Goal: Communication & Community: Answer question/provide support

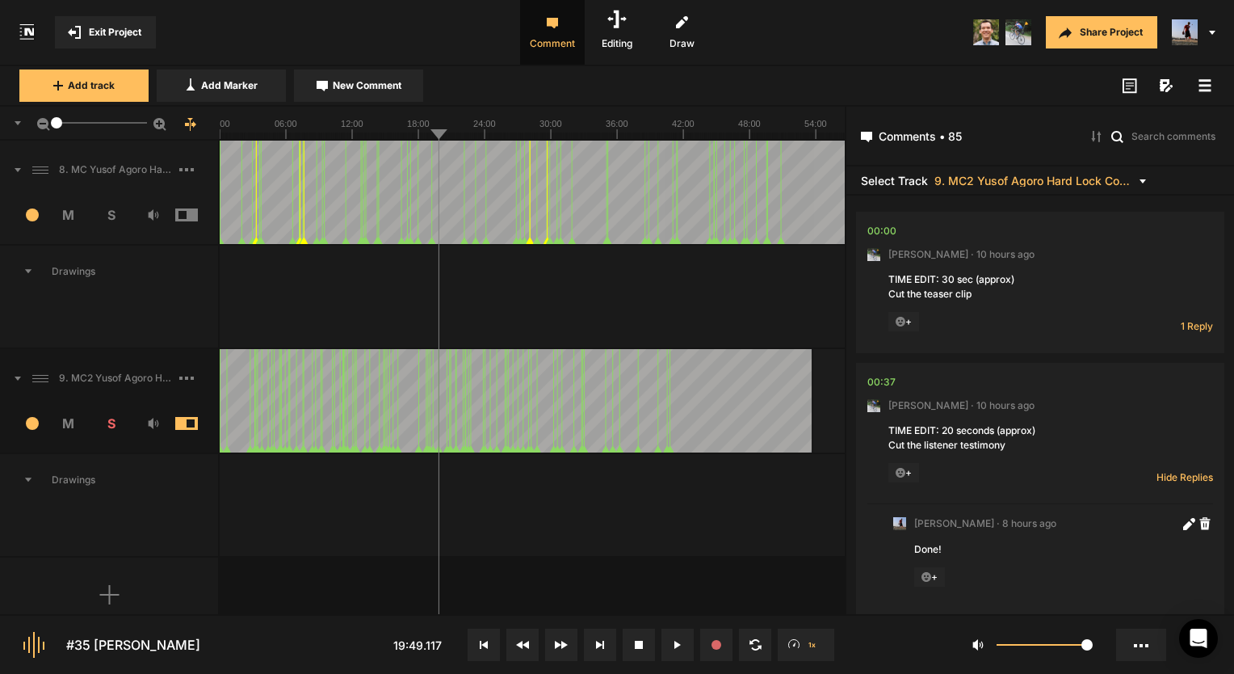
scroll to position [17650, 0]
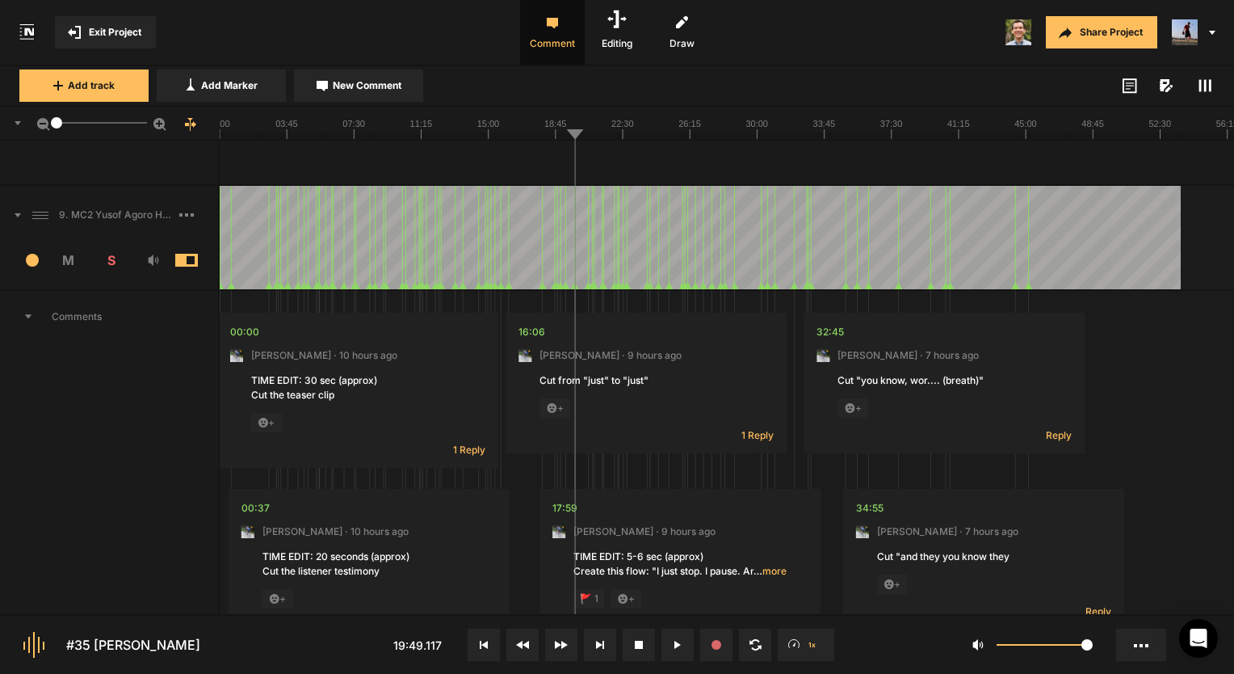
scroll to position [3958, 0]
click at [132, 225] on div "9. MC2 Yusof Agoro Hard Lock Copy 01" at bounding box center [109, 216] width 218 height 52
click at [1199, 86] on icon at bounding box center [1205, 85] width 13 height 13
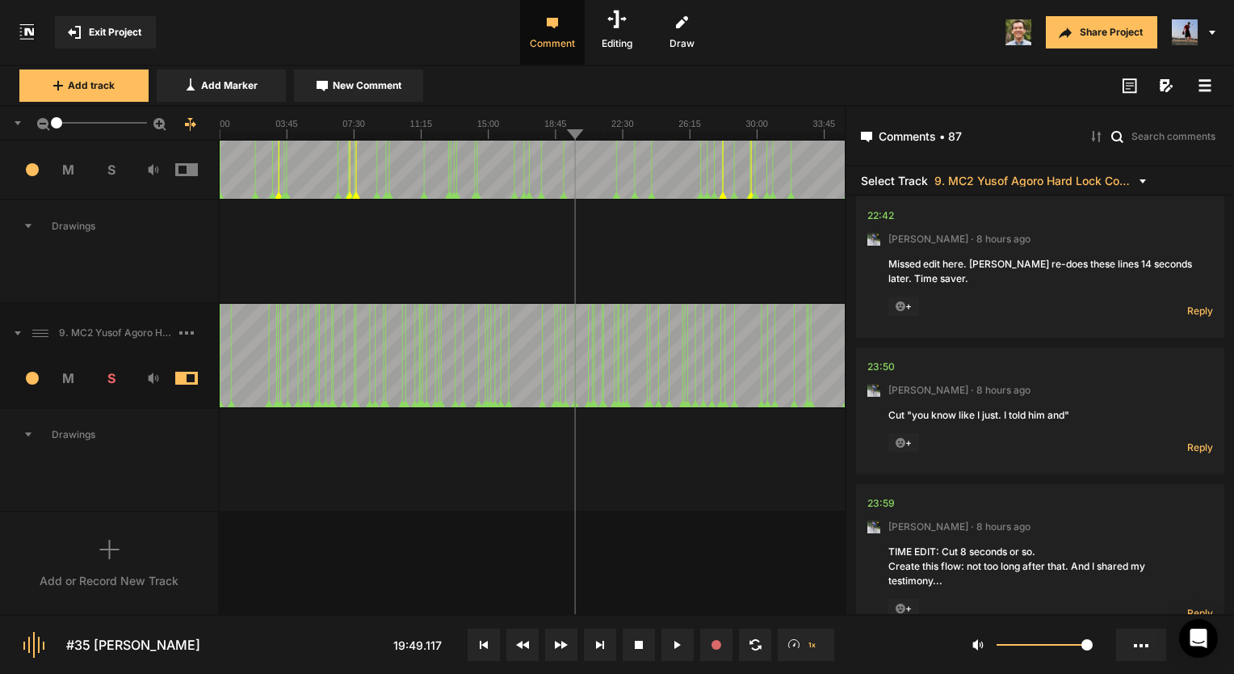
scroll to position [8240, 0]
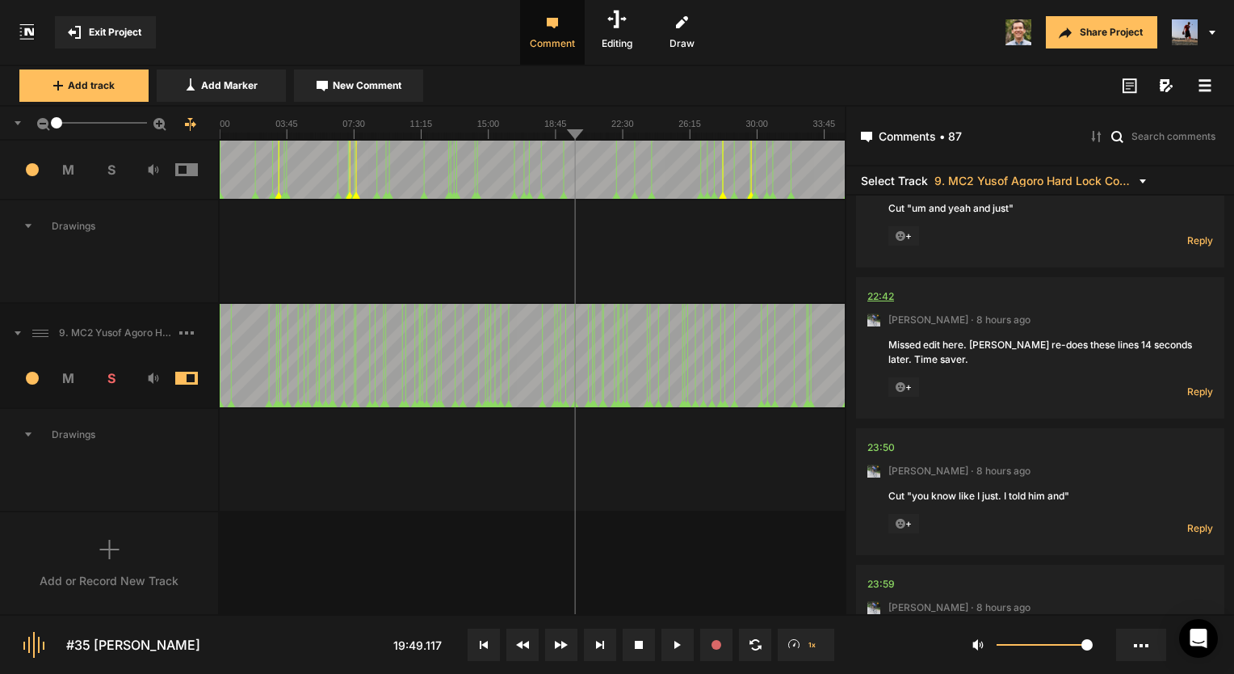
click at [874, 288] on div "22:42" at bounding box center [881, 296] width 27 height 16
click at [1201, 385] on span "Reply" at bounding box center [1201, 392] width 26 height 14
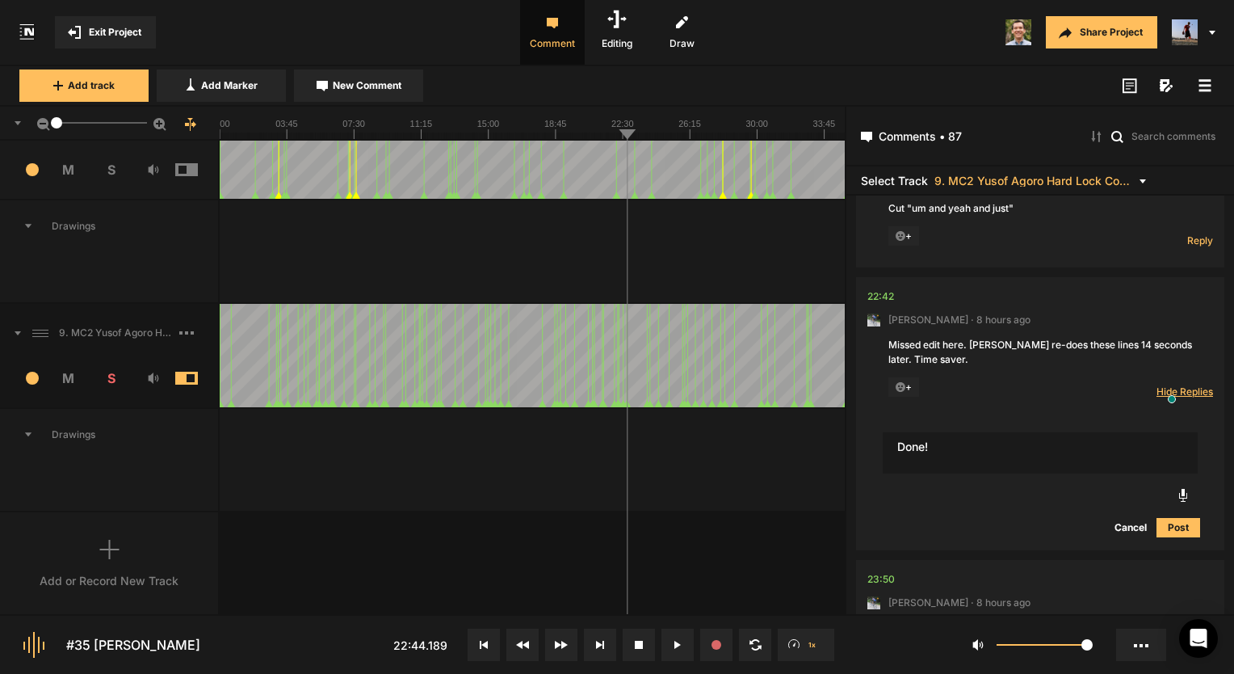
type textarea "Done!"
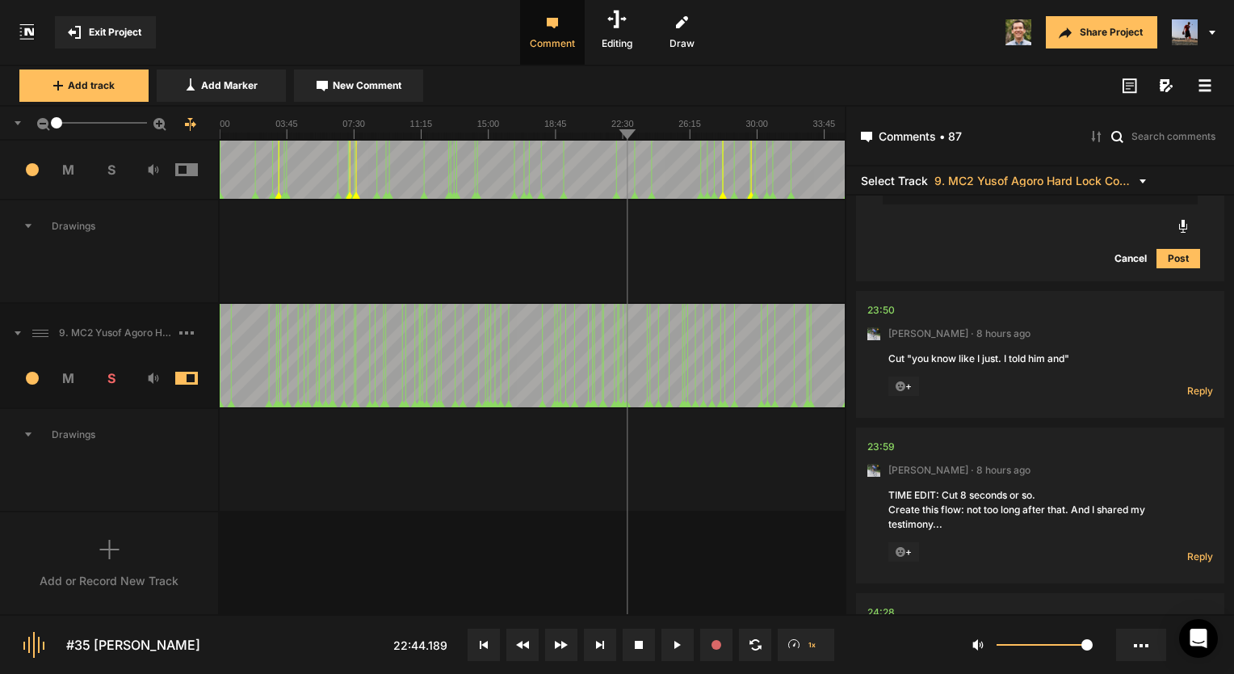
scroll to position [8644, 0]
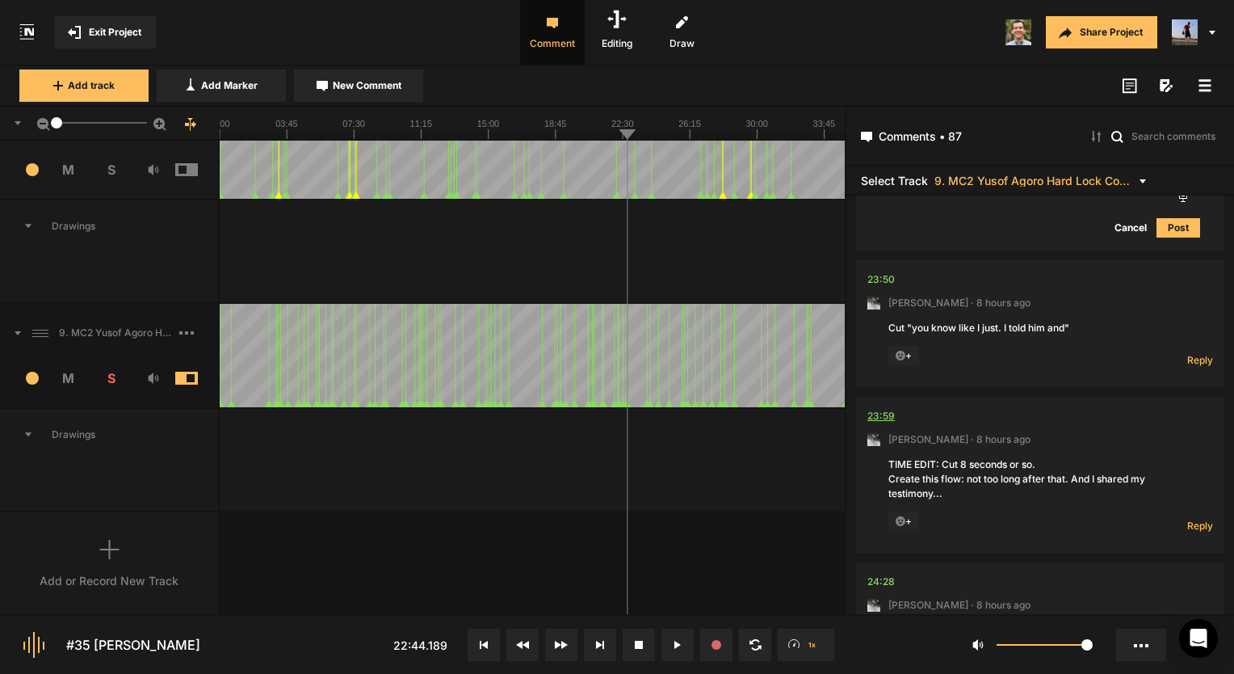
click at [886, 408] on div "23:59" at bounding box center [881, 416] width 27 height 16
click at [882, 408] on div "23:59" at bounding box center [881, 416] width 27 height 16
click at [752, 482] on div at bounding box center [727, 460] width 1015 height 102
click at [1188, 519] on span "Reply" at bounding box center [1201, 526] width 26 height 14
type textarea "Done!"
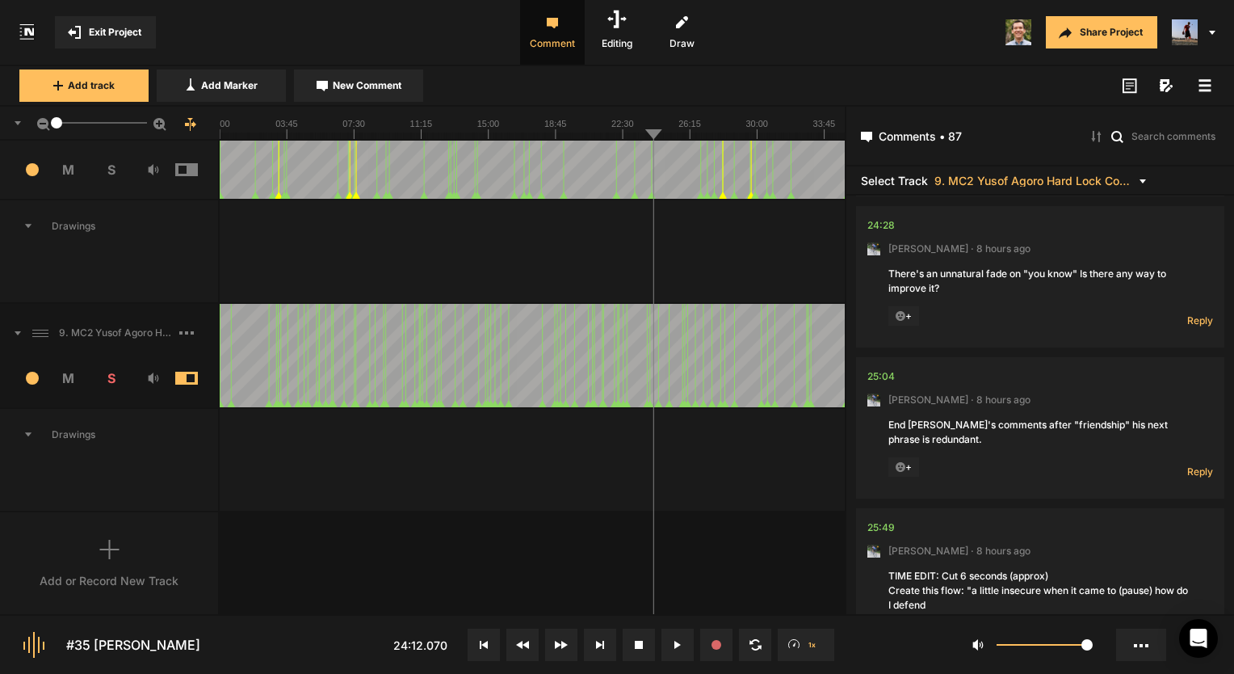
scroll to position [9317, 0]
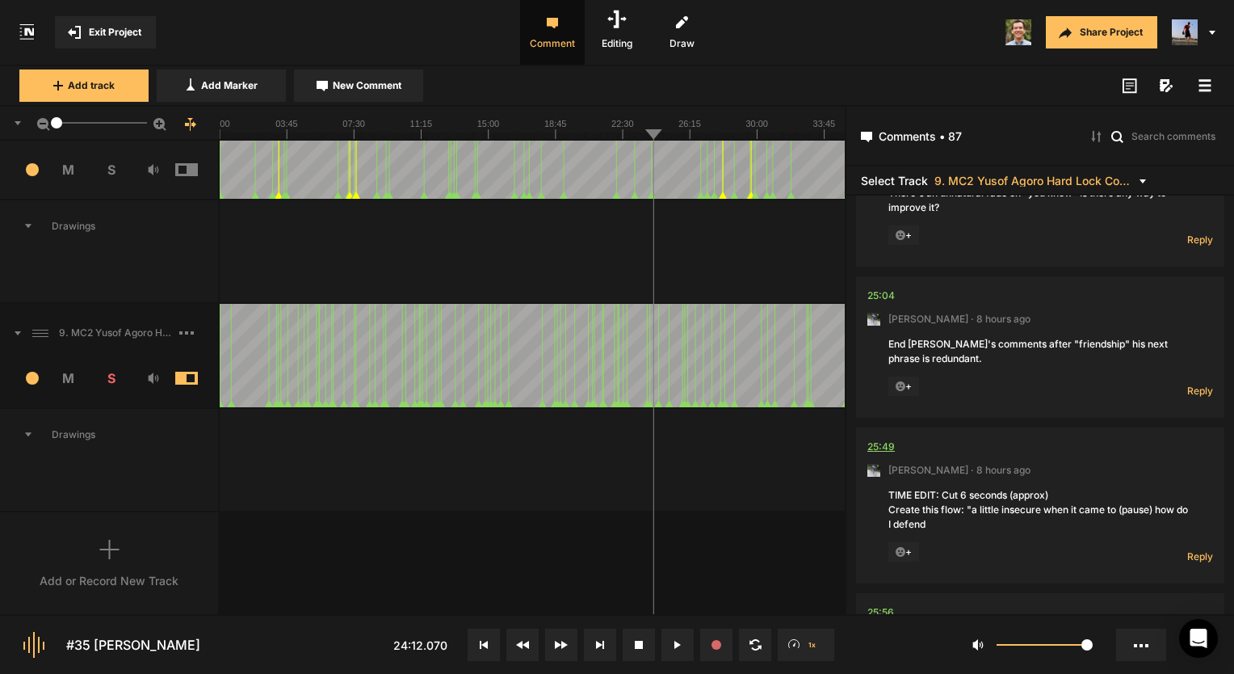
click at [886, 439] on div "25:49" at bounding box center [881, 447] width 27 height 16
click at [675, 638] on button at bounding box center [678, 645] width 32 height 32
click at [878, 439] on div "25:49" at bounding box center [881, 447] width 27 height 16
click at [676, 643] on icon at bounding box center [678, 645] width 8 height 8
drag, startPoint x: 1198, startPoint y: 498, endPoint x: 1188, endPoint y: 488, distance: 14.3
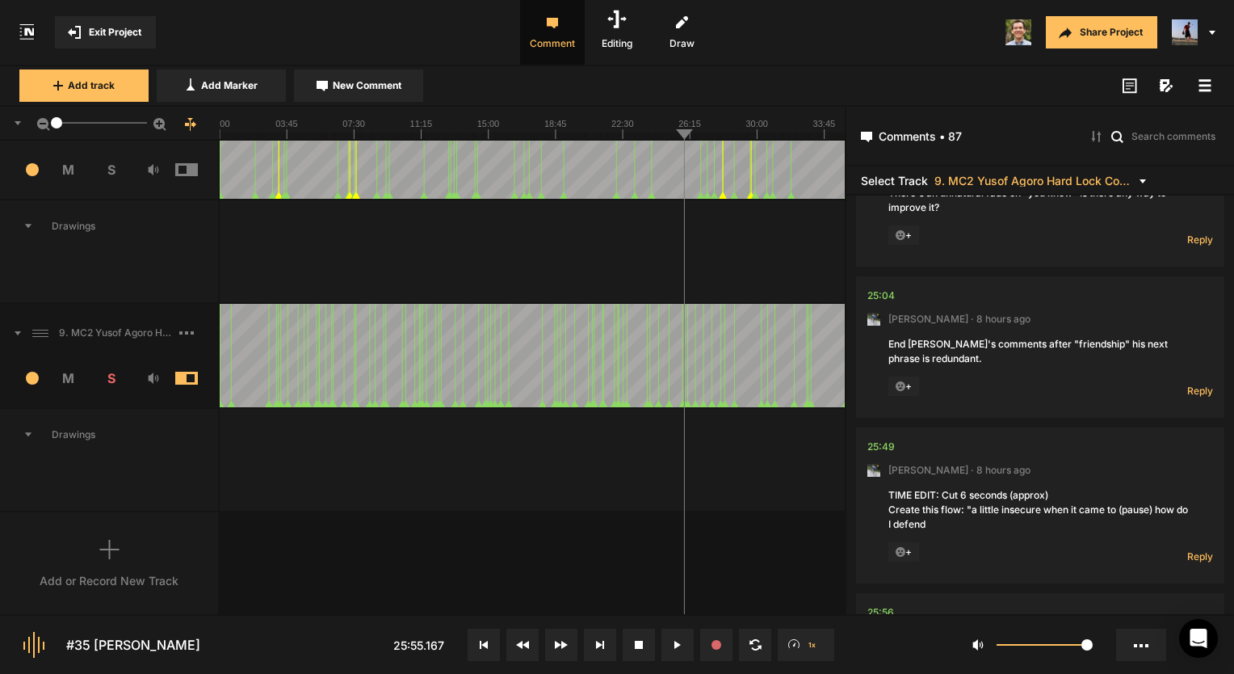
click at [1198, 549] on span "Reply" at bounding box center [1201, 556] width 26 height 14
type textarea "Done!"
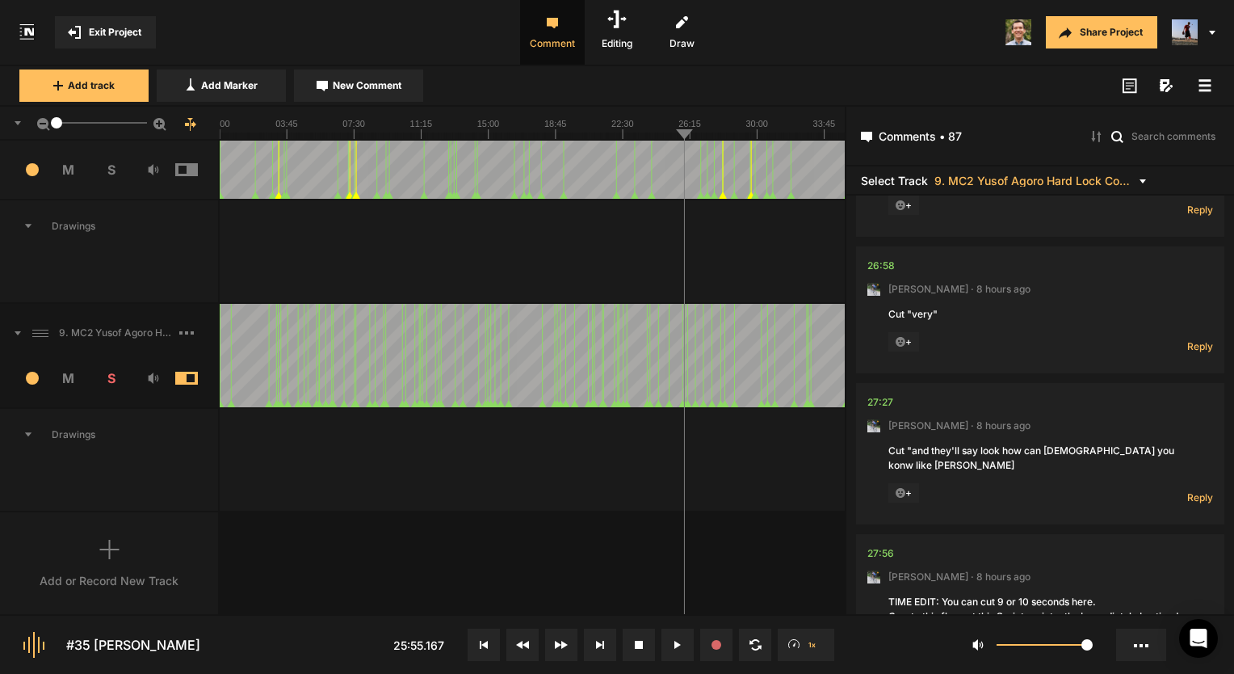
scroll to position [10343, 0]
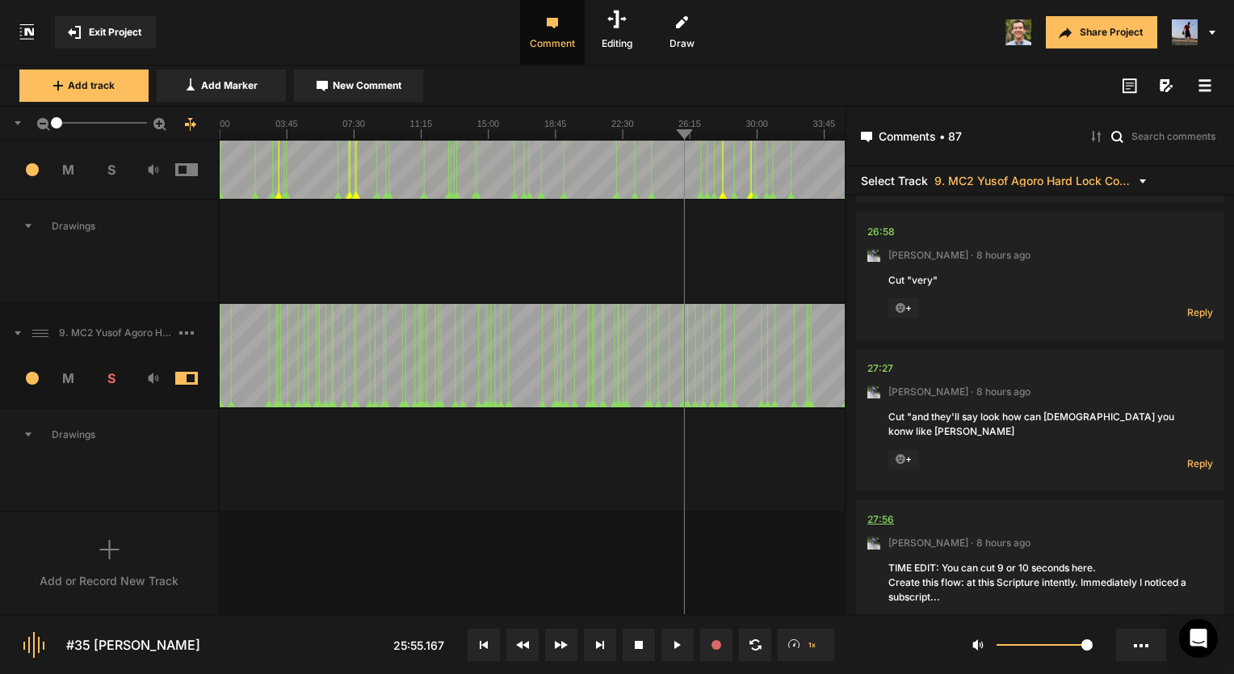
click at [888, 511] on div "27:56" at bounding box center [881, 519] width 27 height 16
drag, startPoint x: 877, startPoint y: 448, endPoint x: 796, endPoint y: 497, distance: 95.3
click at [796, 497] on div at bounding box center [727, 460] width 1015 height 102
click at [677, 644] on icon at bounding box center [678, 645] width 8 height 8
click at [688, 648] on button at bounding box center [678, 645] width 32 height 32
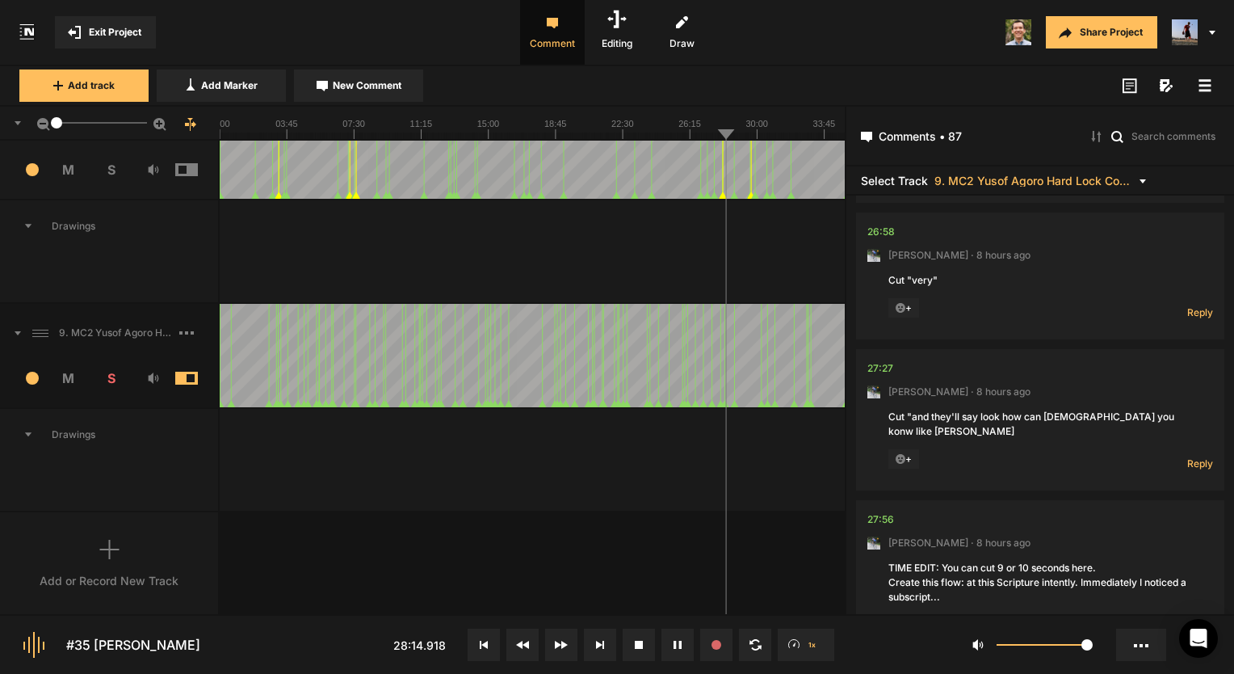
click at [688, 648] on button at bounding box center [678, 645] width 32 height 32
click at [1191, 622] on span "Reply" at bounding box center [1201, 629] width 26 height 14
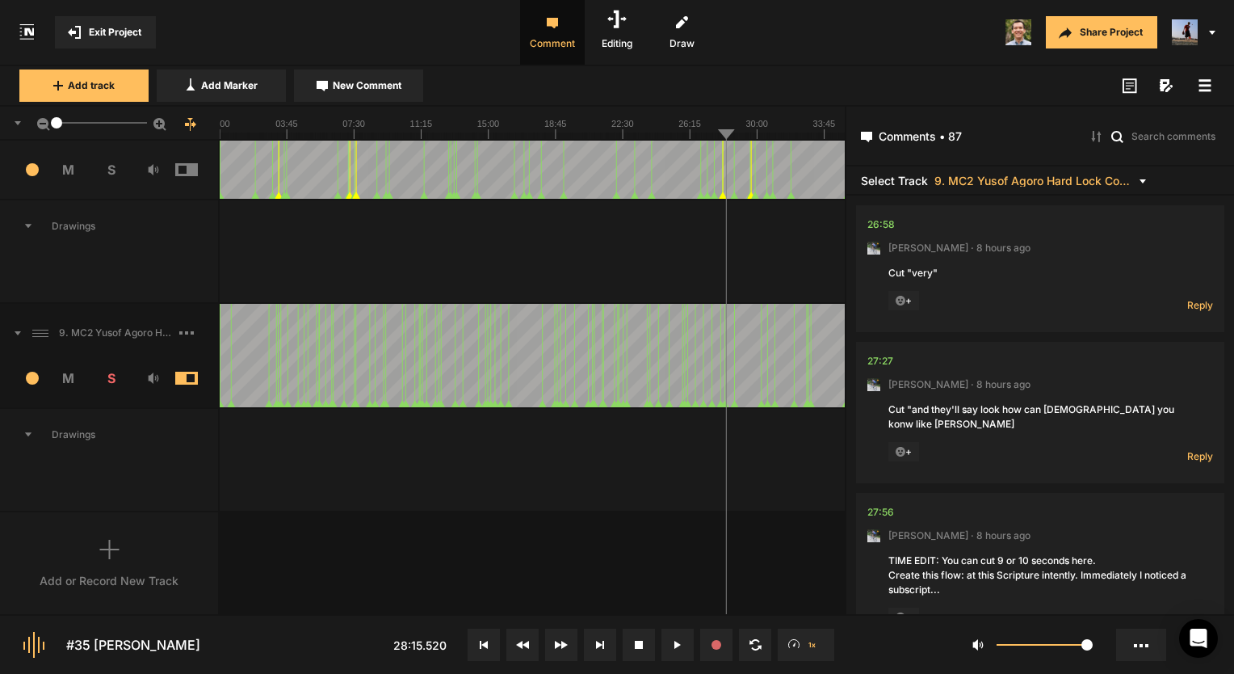
scroll to position [10350, 0]
type textarea "Done!"
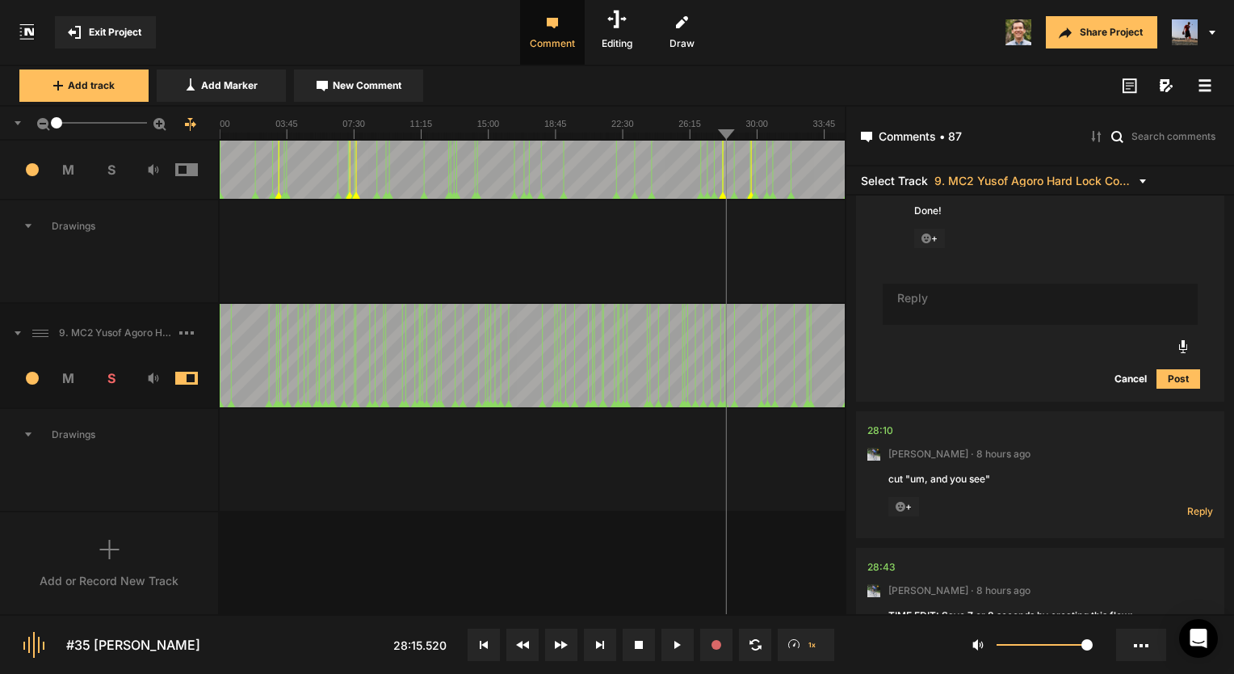
scroll to position [11022, 0]
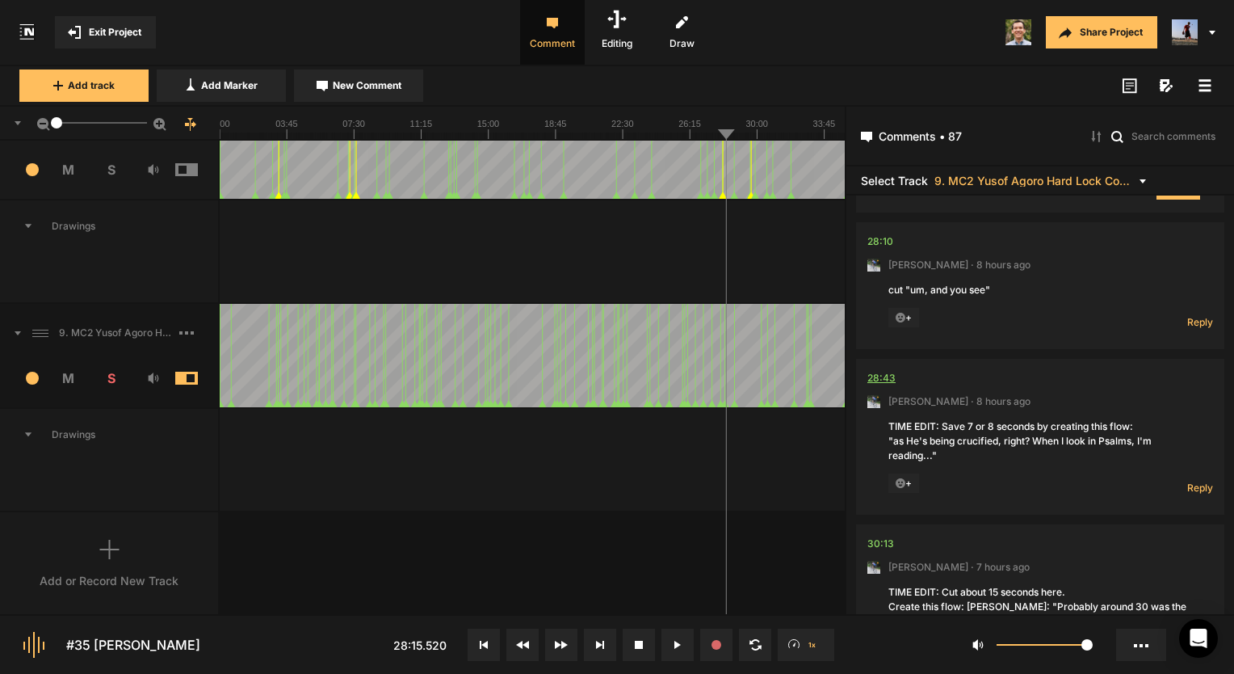
click at [883, 370] on div "28:43" at bounding box center [882, 378] width 28 height 16
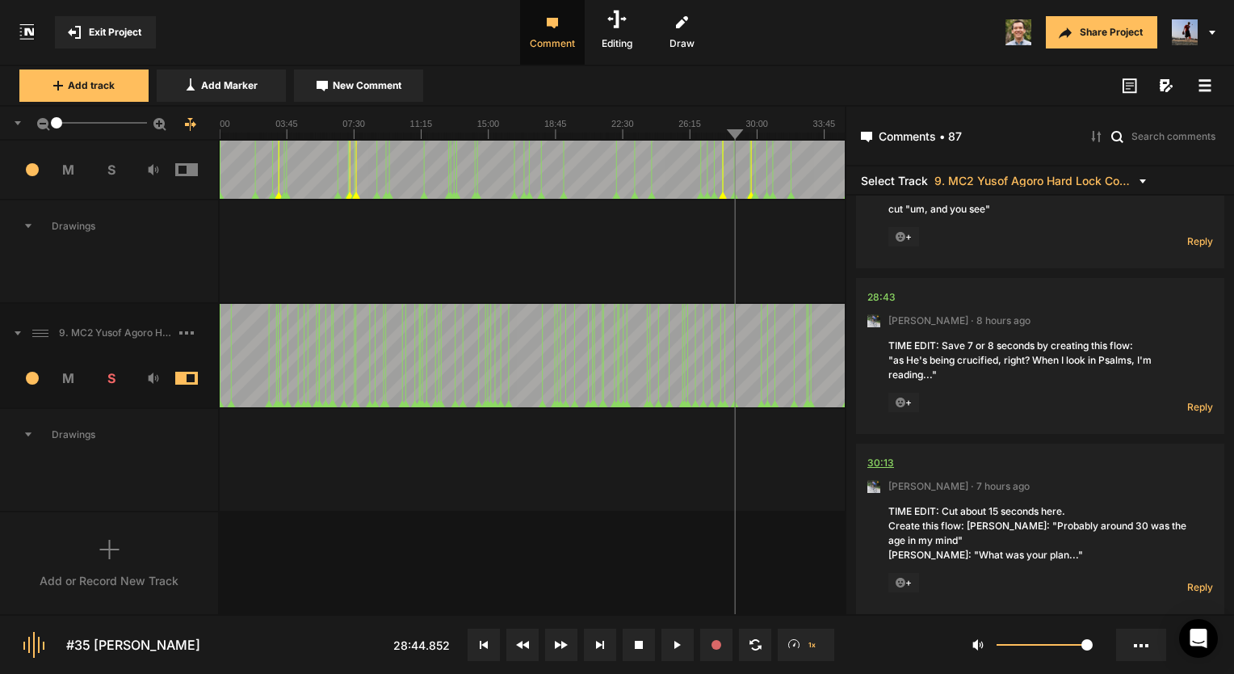
click at [885, 455] on div "30:13" at bounding box center [881, 463] width 27 height 16
click at [666, 635] on button at bounding box center [678, 645] width 32 height 32
click at [1198, 580] on span "Reply" at bounding box center [1201, 587] width 26 height 14
type textarea "Done!"
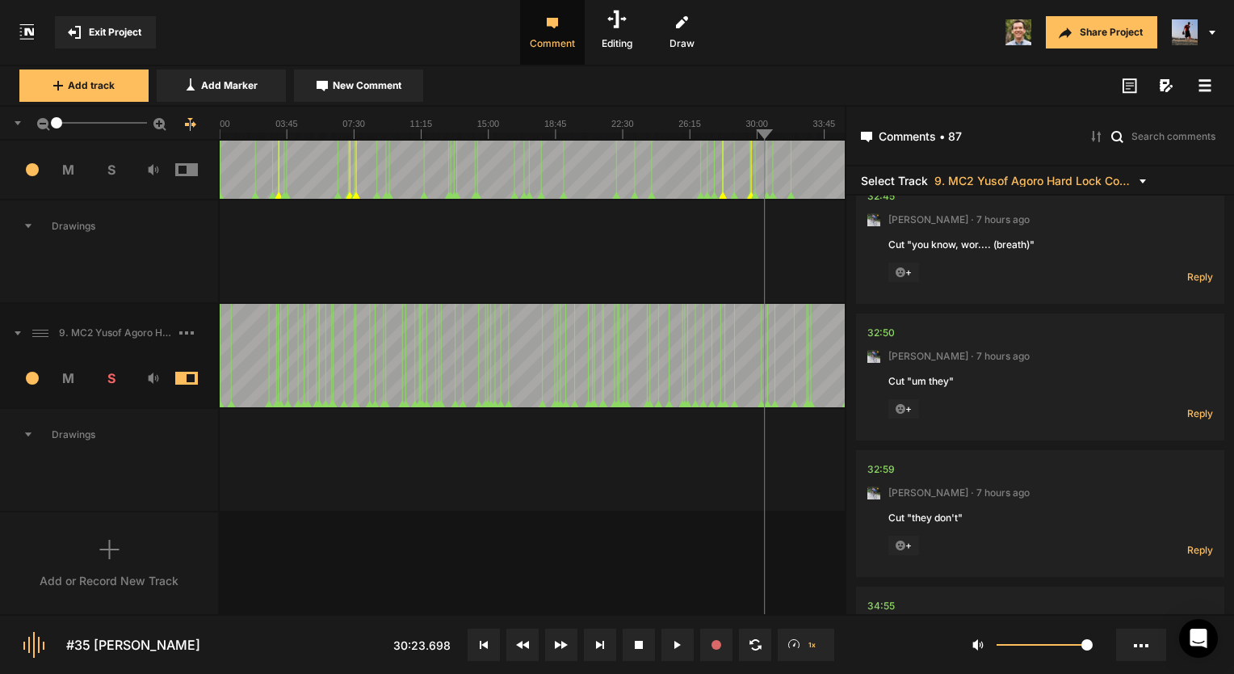
scroll to position [12305, 0]
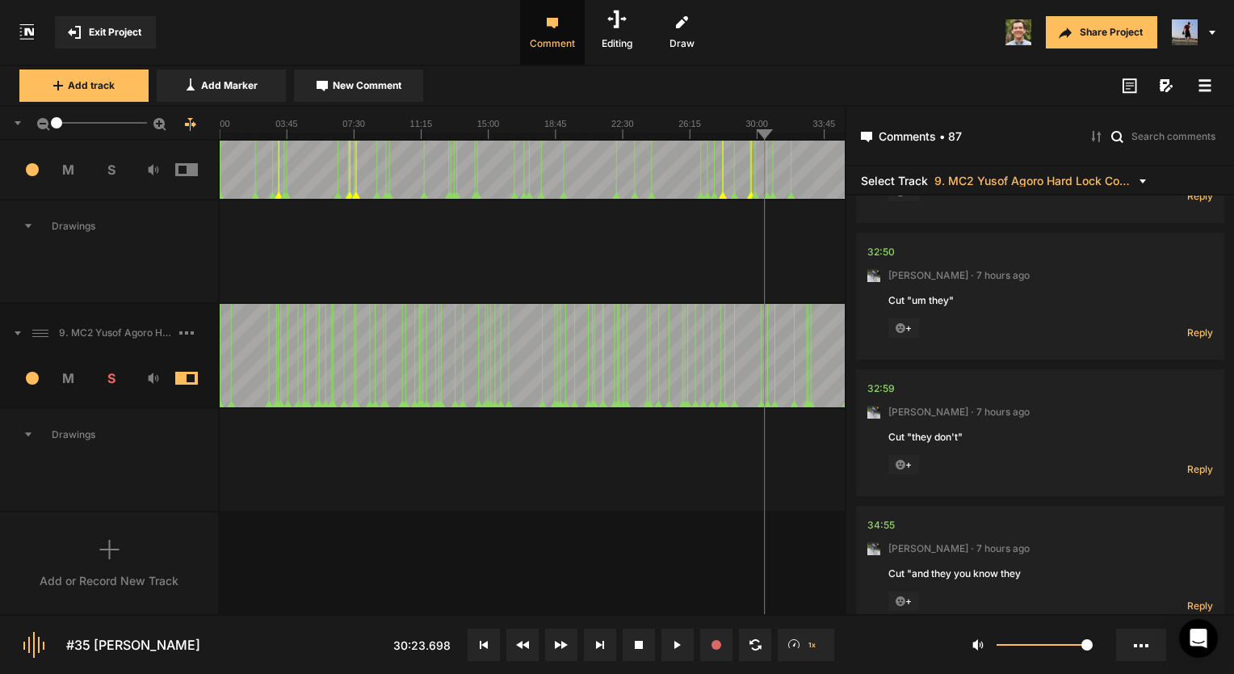
click at [120, 20] on button "Exit Project" at bounding box center [105, 32] width 101 height 32
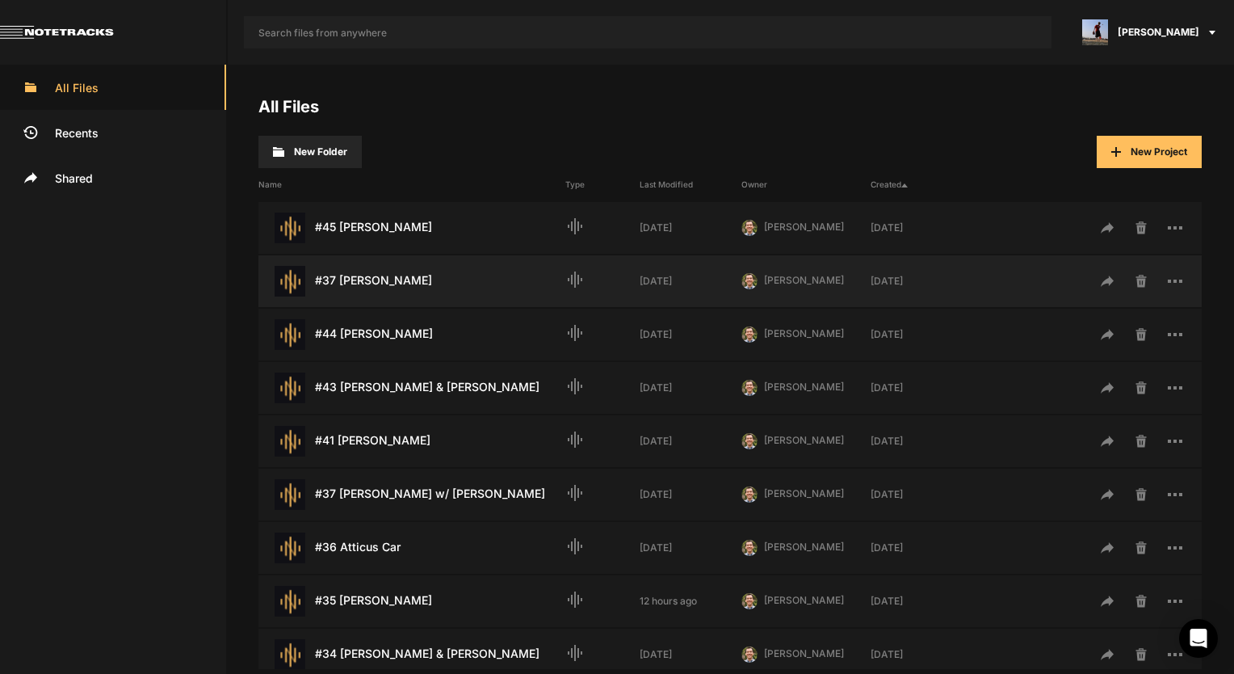
click at [410, 292] on div "#37 [PERSON_NAME] Last Modified: [DATE]" at bounding box center [412, 281] width 307 height 31
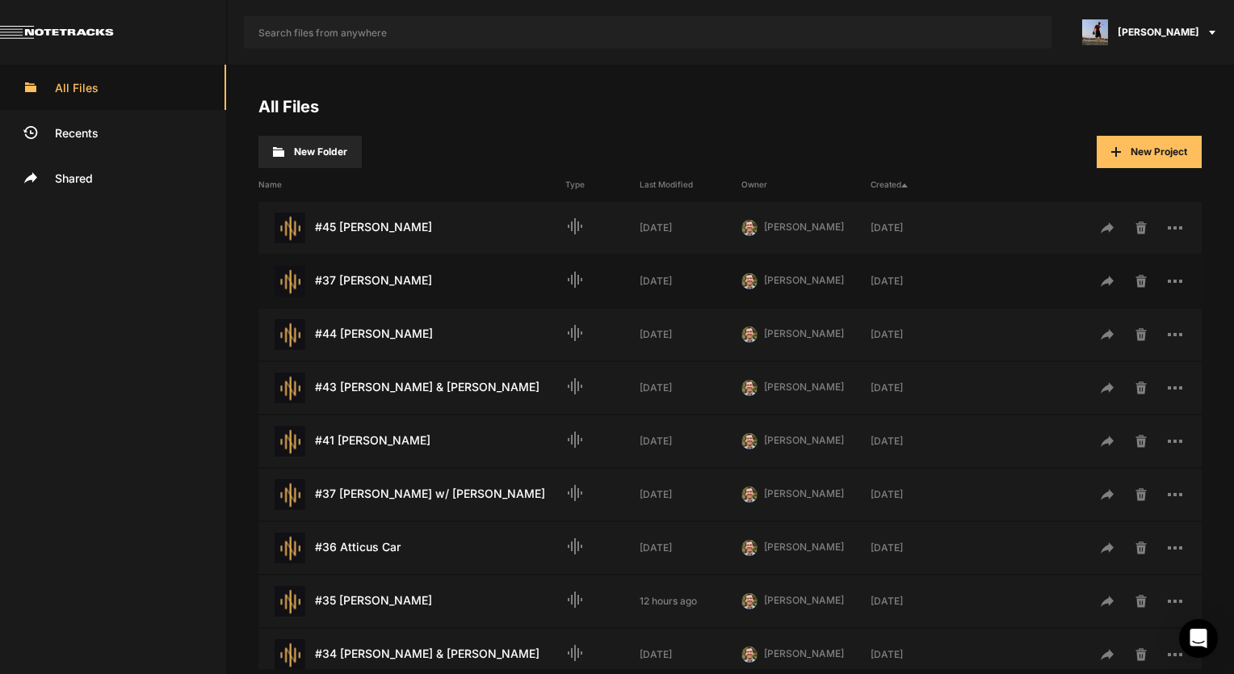
click at [410, 291] on div "#37 [PERSON_NAME] Last Modified: [DATE]" at bounding box center [412, 281] width 307 height 31
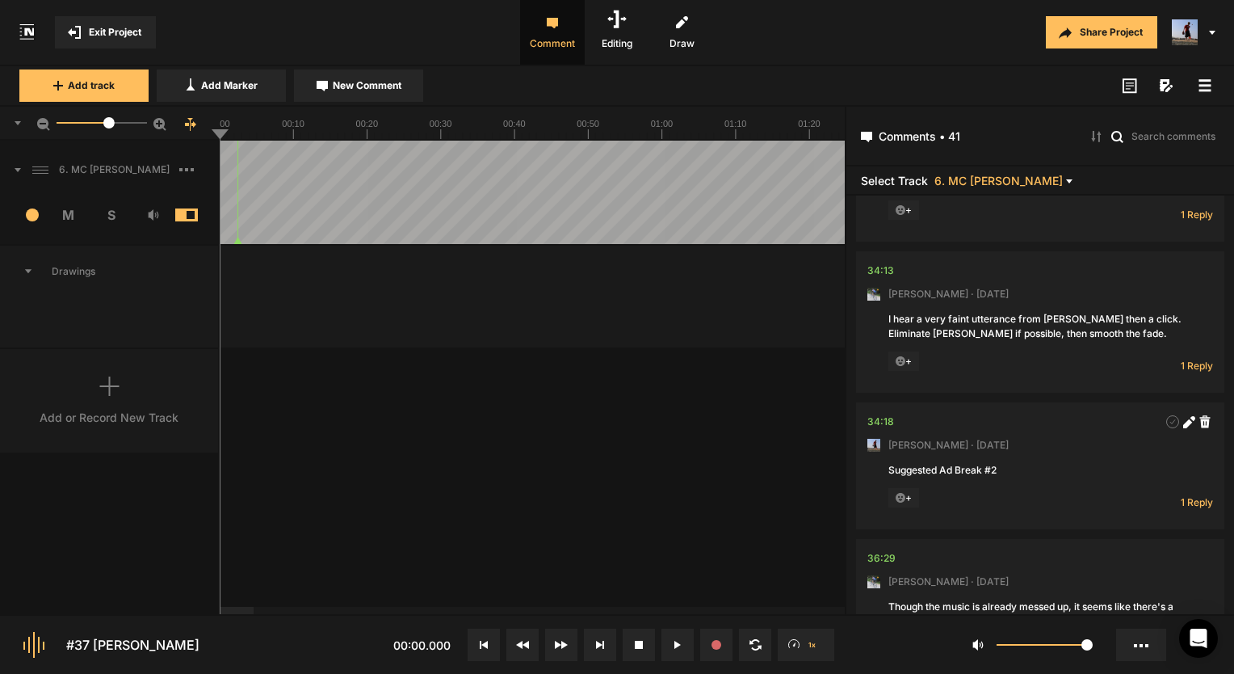
scroll to position [5539, 0]
